Goal: Transaction & Acquisition: Purchase product/service

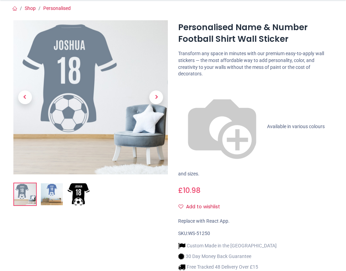
scroll to position [69, 0]
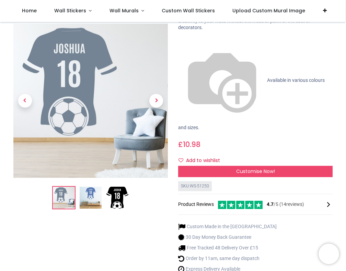
click at [88, 187] on img at bounding box center [91, 198] width 22 height 22
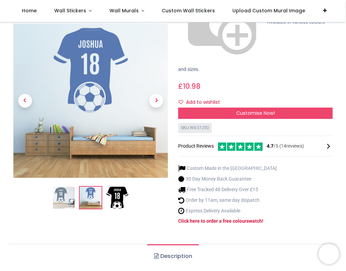
scroll to position [137, 0]
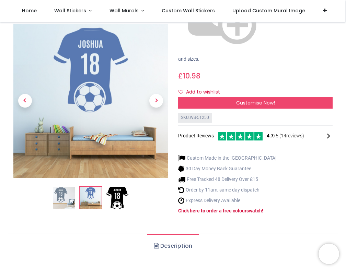
click at [177, 234] on link "Description" at bounding box center [172, 246] width 51 height 24
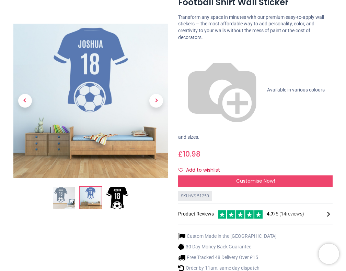
scroll to position [0, 0]
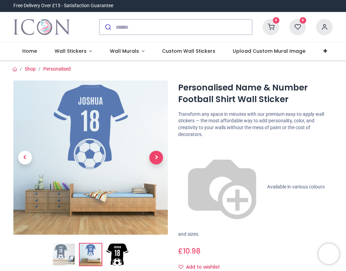
click at [157, 157] on span "Next" at bounding box center [156, 158] width 14 height 14
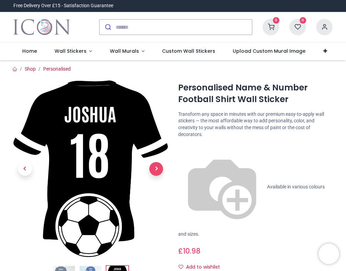
click at [157, 157] on link at bounding box center [156, 168] width 23 height 123
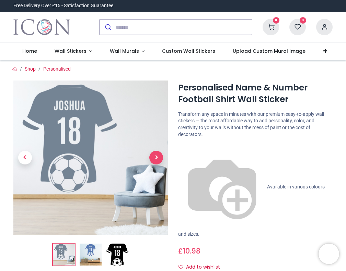
click at [157, 157] on span "Next" at bounding box center [156, 158] width 14 height 14
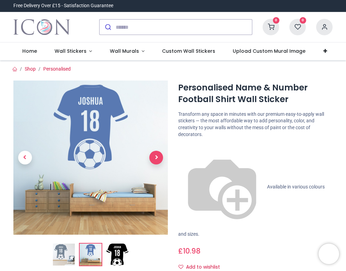
click at [157, 157] on span "Next" at bounding box center [156, 158] width 14 height 14
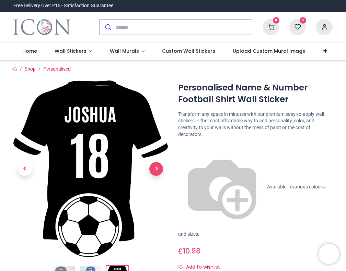
click at [157, 157] on link at bounding box center [156, 168] width 23 height 123
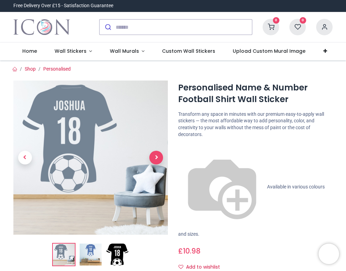
click at [157, 157] on span "Next" at bounding box center [156, 158] width 14 height 14
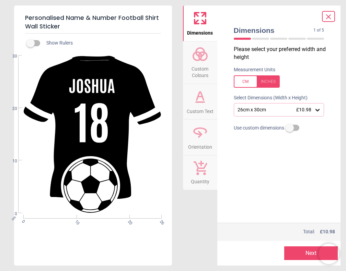
click at [319, 111] on icon at bounding box center [317, 110] width 7 height 7
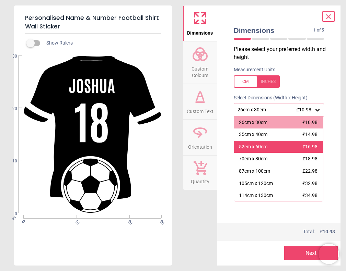
click at [290, 145] on div "52cm x 60cm £16.98" at bounding box center [278, 147] width 89 height 12
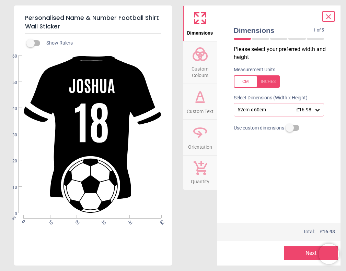
click at [300, 252] on button "Next" at bounding box center [310, 254] width 53 height 14
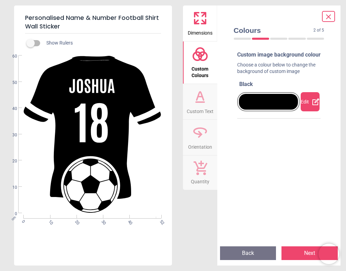
click at [264, 108] on div at bounding box center [268, 102] width 59 height 16
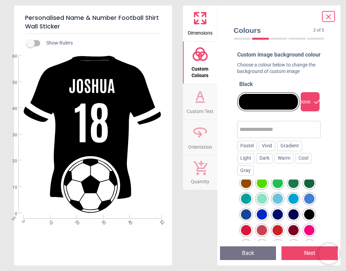
scroll to position [103, 0]
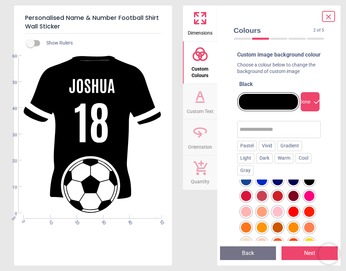
click at [267, 186] on div at bounding box center [262, 180] width 10 height 10
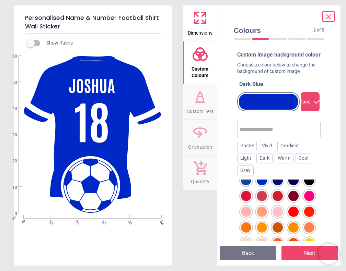
click at [251, 186] on div at bounding box center [246, 180] width 10 height 10
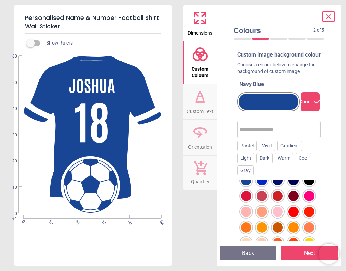
click at [267, 186] on div at bounding box center [262, 180] width 10 height 10
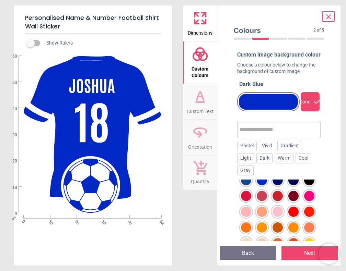
click at [251, 186] on div at bounding box center [246, 180] width 10 height 10
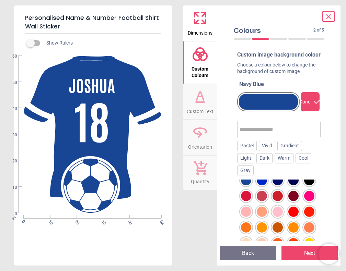
click at [304, 170] on div at bounding box center [309, 164] width 10 height 10
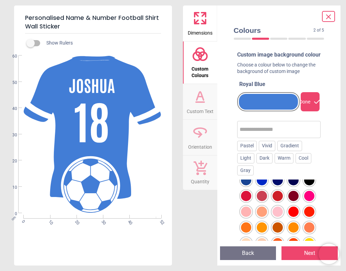
click at [288, 170] on div at bounding box center [293, 164] width 10 height 10
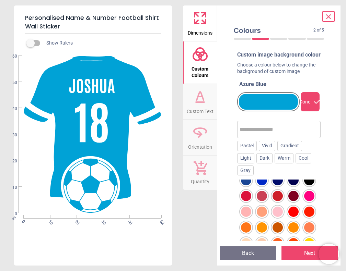
click at [251, 186] on div at bounding box center [246, 180] width 10 height 10
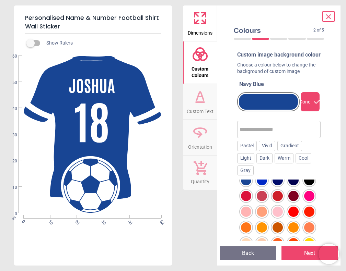
click at [267, 186] on div at bounding box center [262, 180] width 10 height 10
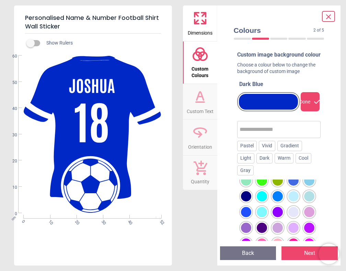
scroll to position [240, 0]
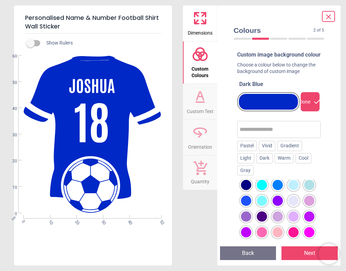
click at [288, 175] on div at bounding box center [293, 169] width 10 height 10
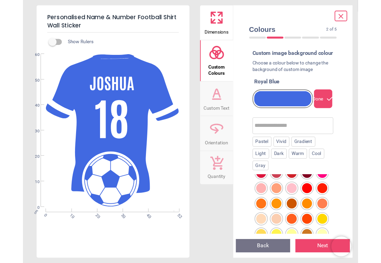
scroll to position [103, 0]
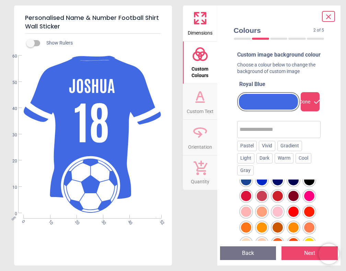
click at [267, 186] on div at bounding box center [262, 180] width 10 height 10
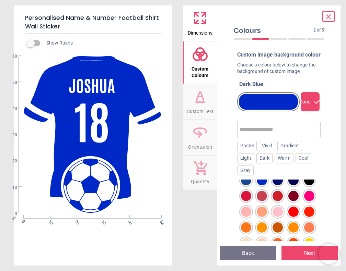
click at [303, 254] on button "Next" at bounding box center [309, 254] width 56 height 14
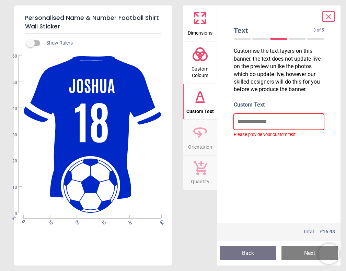
click at [258, 121] on input "text" at bounding box center [279, 122] width 91 height 16
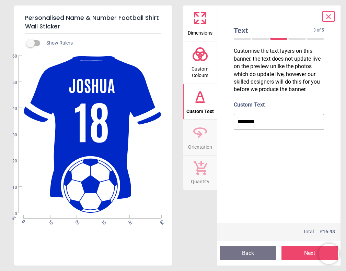
type input "********"
click at [302, 253] on button "Next" at bounding box center [309, 254] width 56 height 14
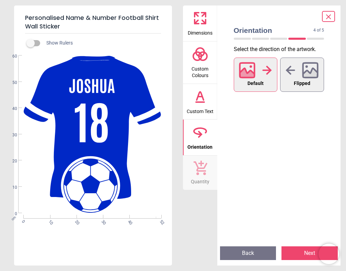
click at [302, 253] on button "Next" at bounding box center [309, 254] width 56 height 14
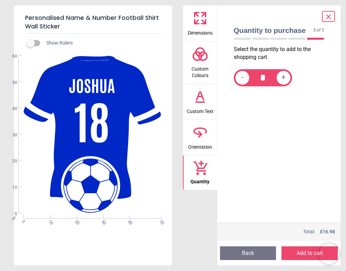
click at [302, 253] on button "Add to cart" at bounding box center [309, 254] width 56 height 14
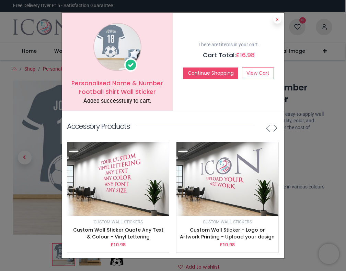
click at [276, 19] on icon at bounding box center [277, 19] width 3 height 3
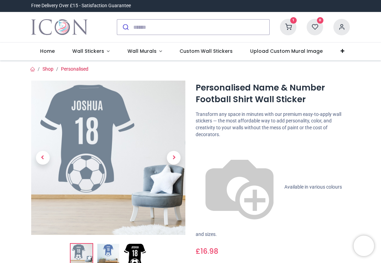
click at [286, 28] on icon at bounding box center [288, 27] width 16 height 16
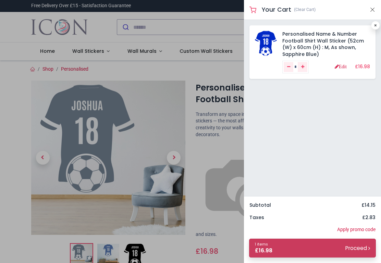
click at [342, 245] on link "1 items £ 16.98 Proceed" at bounding box center [312, 248] width 127 height 19
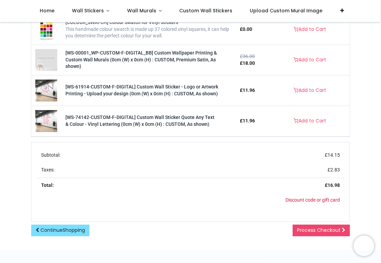
scroll to position [240, 0]
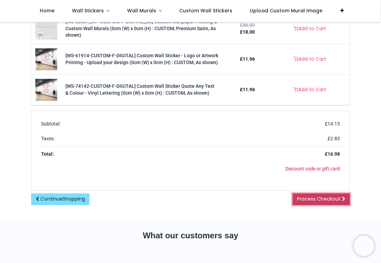
click at [311, 201] on link "Process Checkout" at bounding box center [321, 199] width 57 height 12
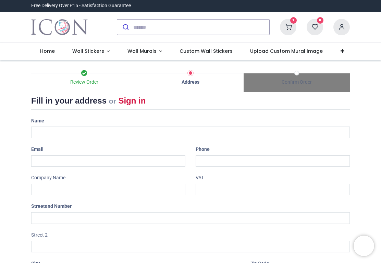
select select "***"
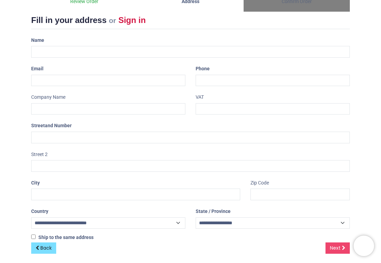
scroll to position [84, 0]
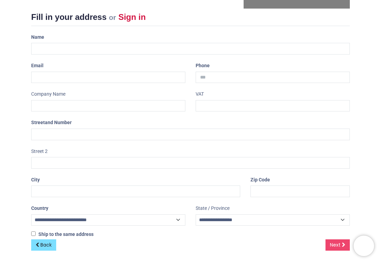
click at [98, 41] on div "Name" at bounding box center [190, 43] width 329 height 23
click at [97, 46] on input "text" at bounding box center [190, 49] width 319 height 12
type input "**********"
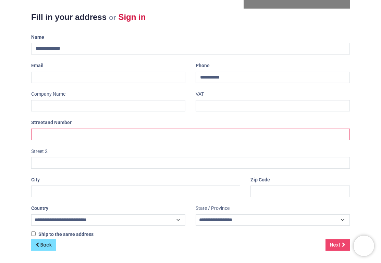
type input "**********"
type input "********"
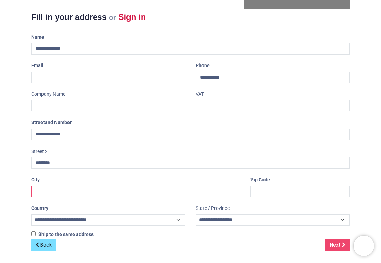
type input "*********"
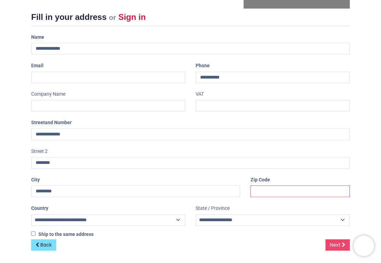
type input "*******"
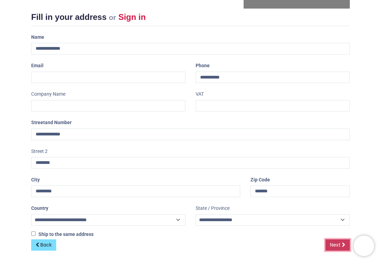
click at [337, 241] on link "Next" at bounding box center [338, 245] width 24 height 12
